Goal: Navigation & Orientation: Find specific page/section

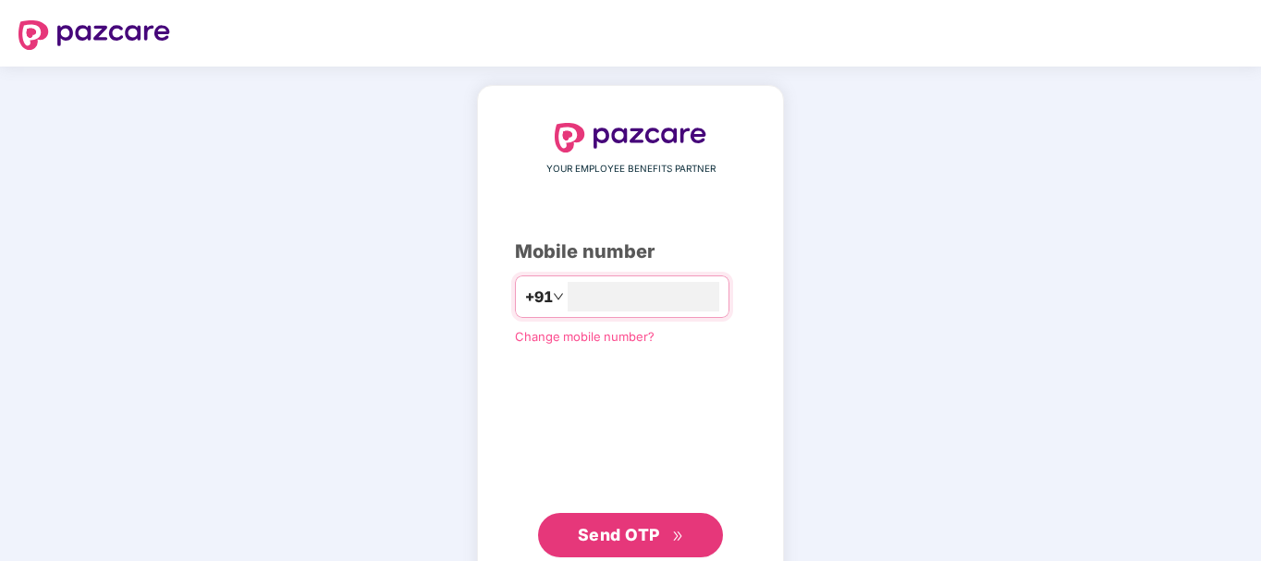
type input "**********"
click at [622, 530] on span "Send OTP" at bounding box center [619, 534] width 82 height 19
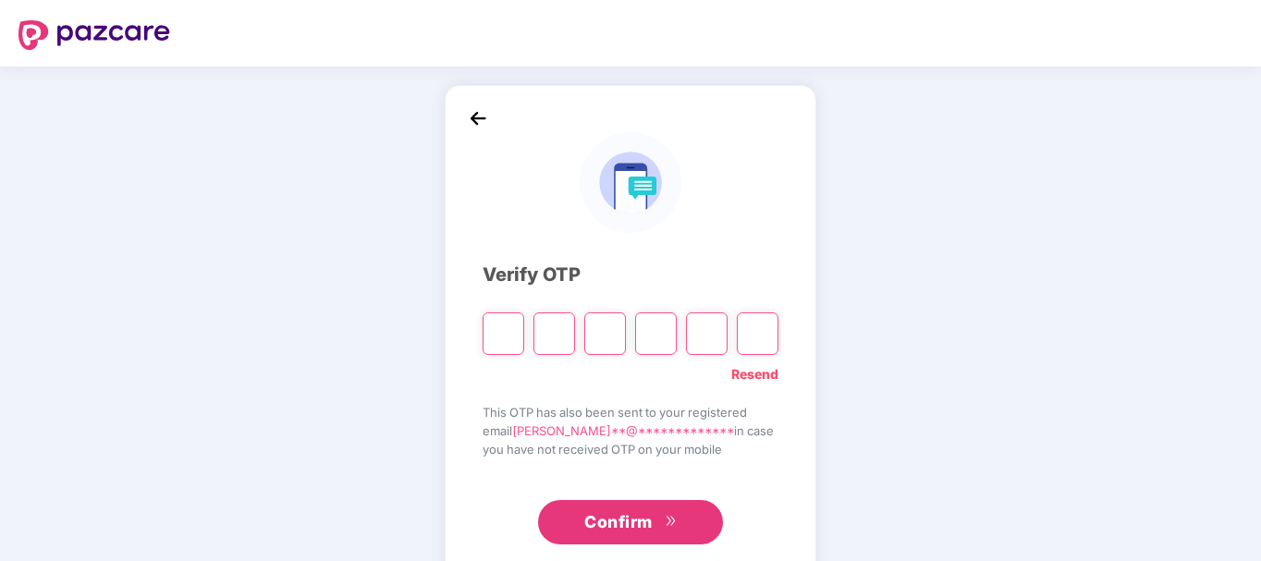
type input "*"
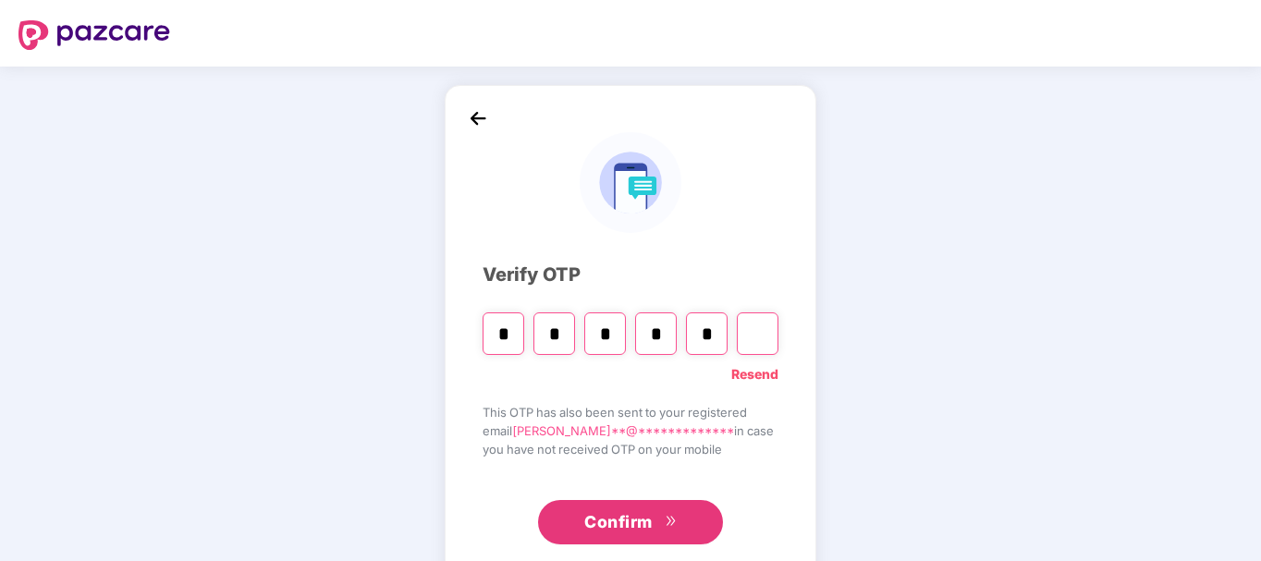
type input "*"
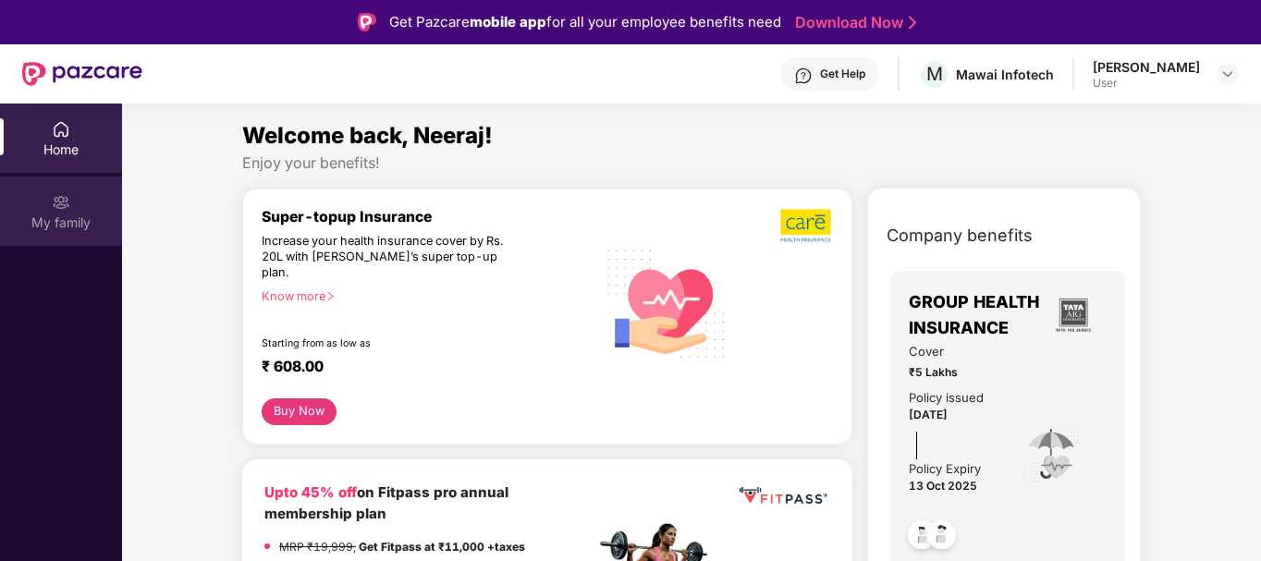
click at [55, 212] on div "My family" at bounding box center [61, 211] width 122 height 69
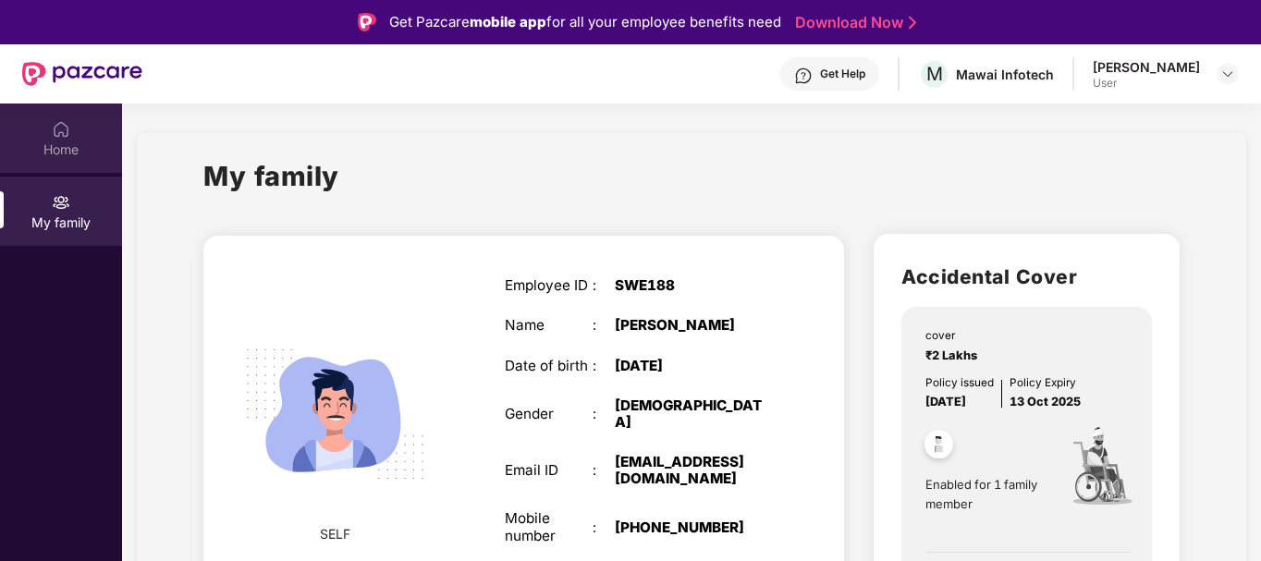
click at [24, 146] on div "Home" at bounding box center [61, 150] width 122 height 18
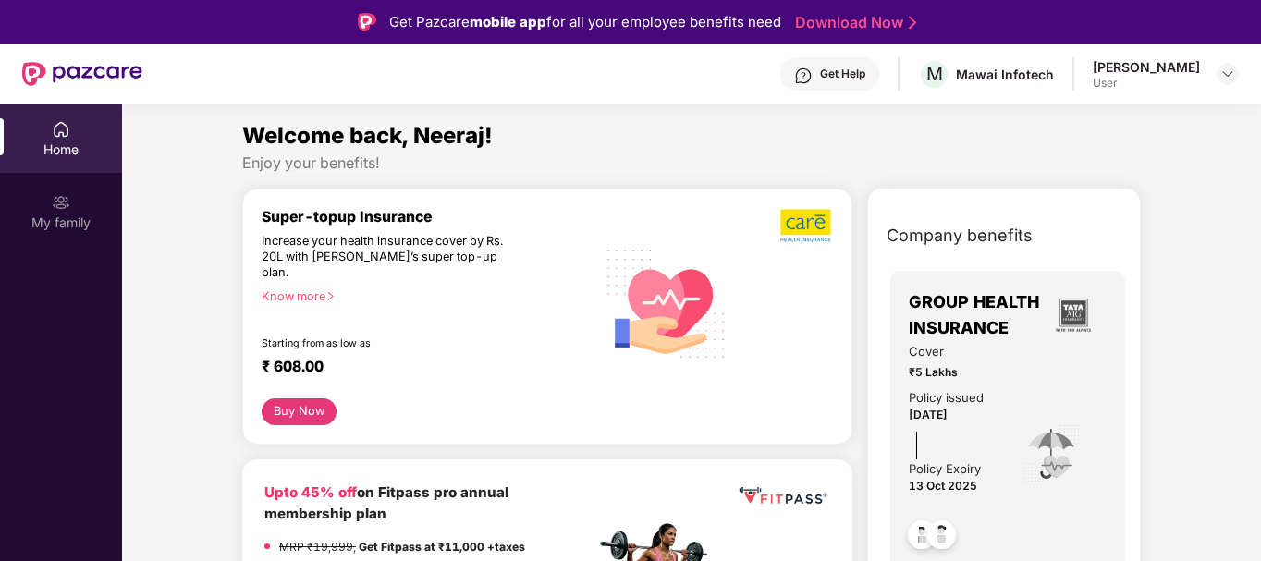
click at [866, 78] on div "Get Help" at bounding box center [842, 74] width 45 height 15
